Goal: Check status: Check status

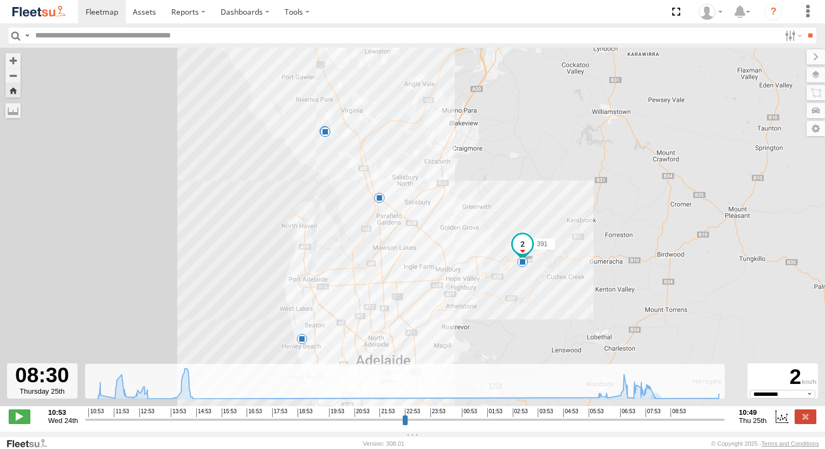
select select "**********"
click at [114, 12] on span at bounding box center [102, 12] width 33 height 10
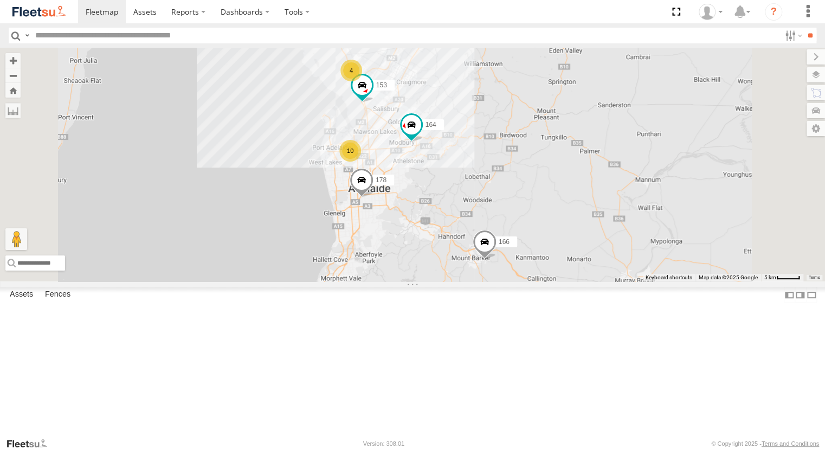
click at [0, 0] on div "Powerscaper" at bounding box center [0, 0] width 0 height 0
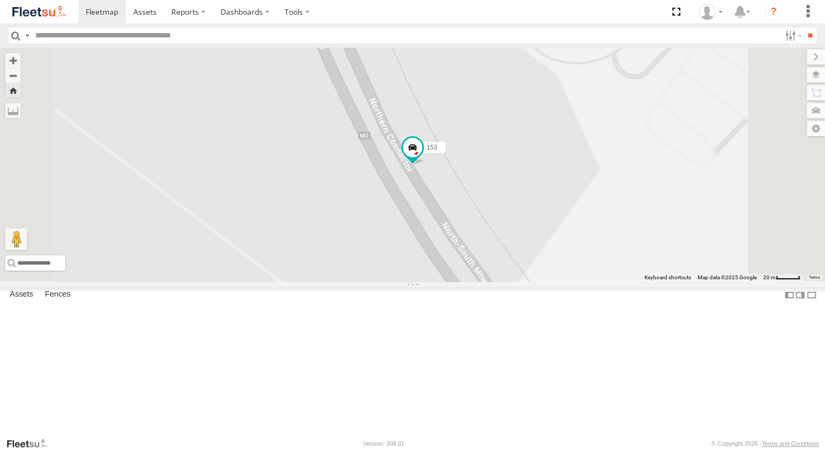
click at [0, 0] on div "Powerscaper" at bounding box center [0, 0] width 0 height 0
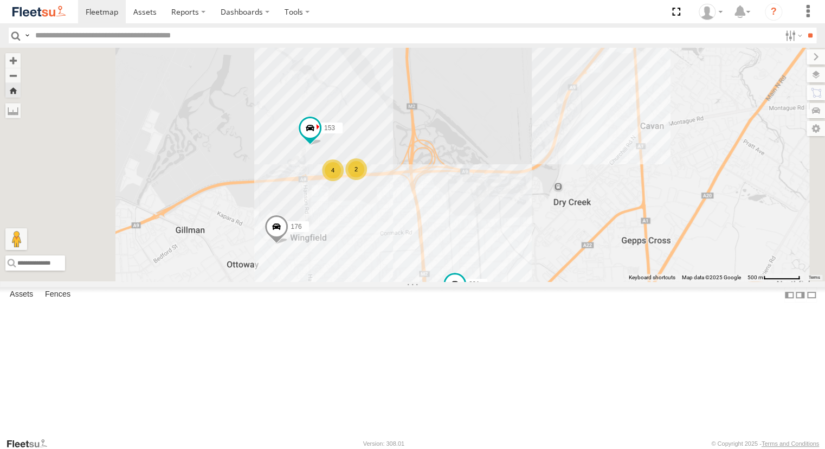
click at [0, 0] on div "391" at bounding box center [0, 0] width 0 height 0
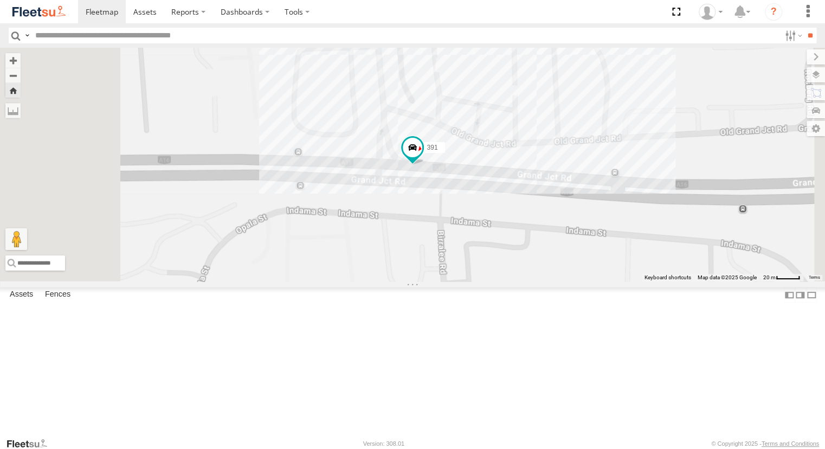
click at [0, 0] on div "153 Powerscaper" at bounding box center [0, 0] width 0 height 0
